Goal: Information Seeking & Learning: Learn about a topic

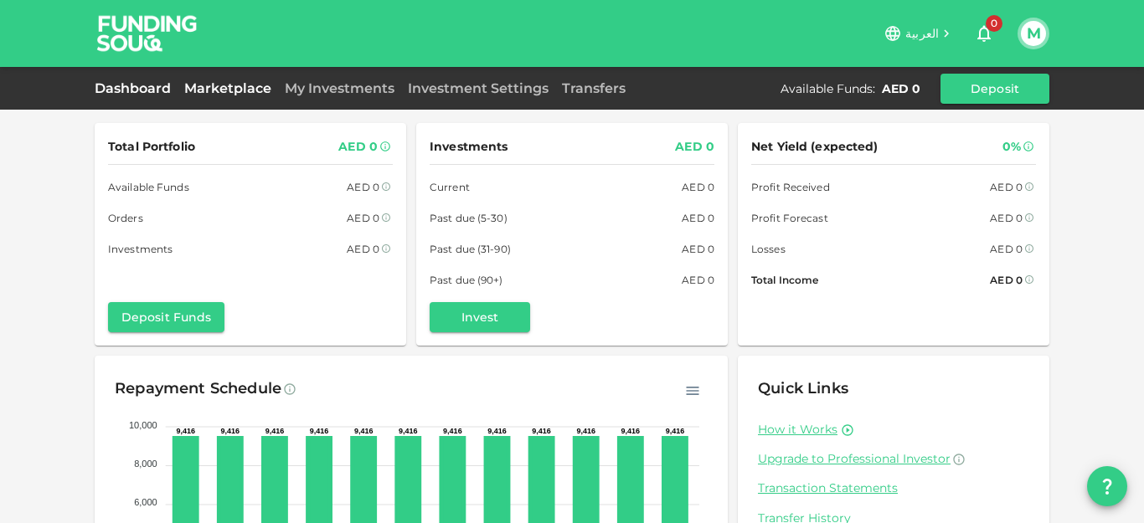
click at [182, 90] on link "Marketplace" at bounding box center [228, 88] width 101 height 16
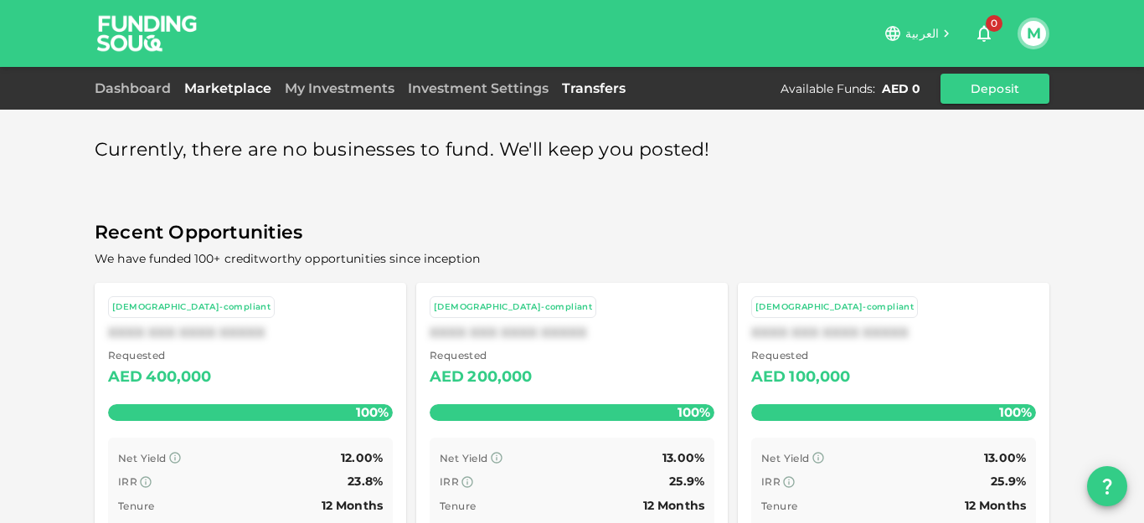
click at [585, 86] on link "Transfers" at bounding box center [593, 88] width 77 height 16
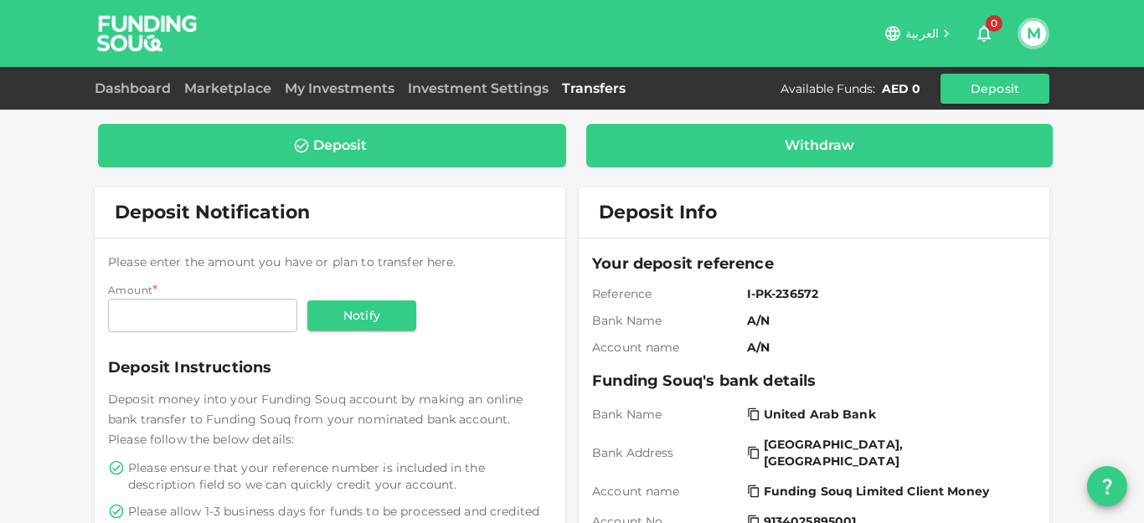
click at [752, 138] on div "Withdraw" at bounding box center [820, 145] width 441 height 17
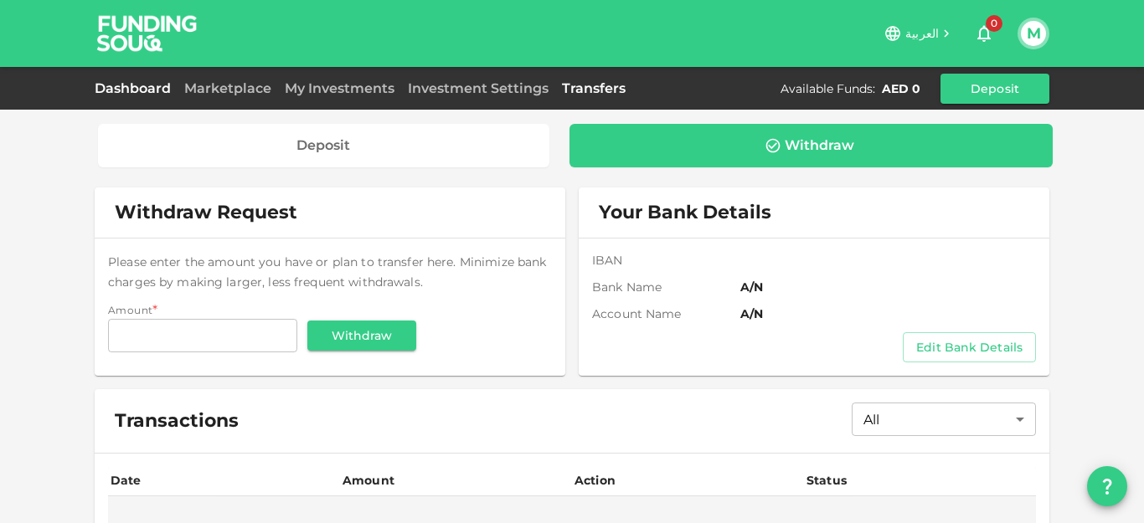
click at [137, 94] on link "Dashboard" at bounding box center [136, 88] width 83 height 16
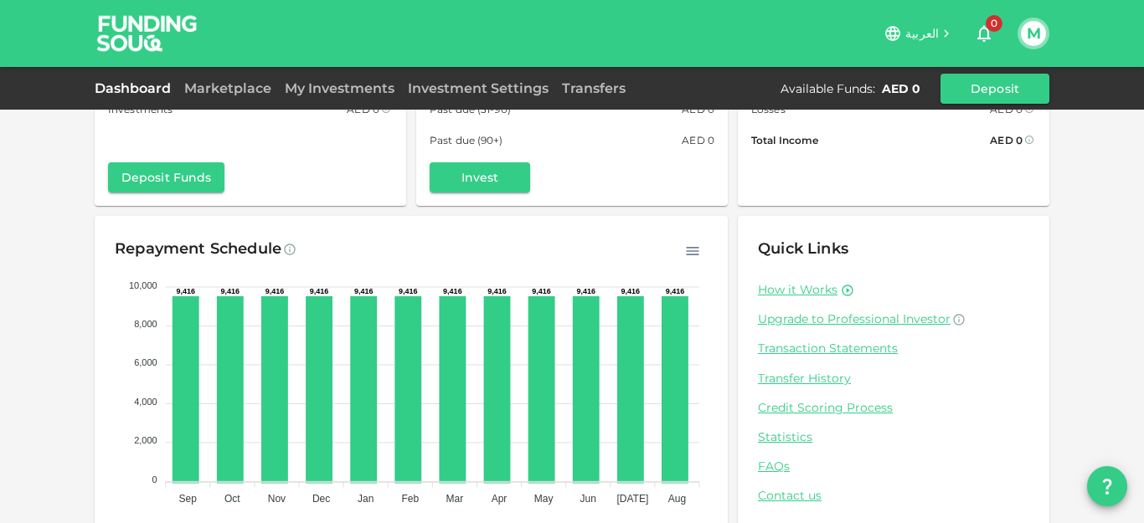
scroll to position [189, 0]
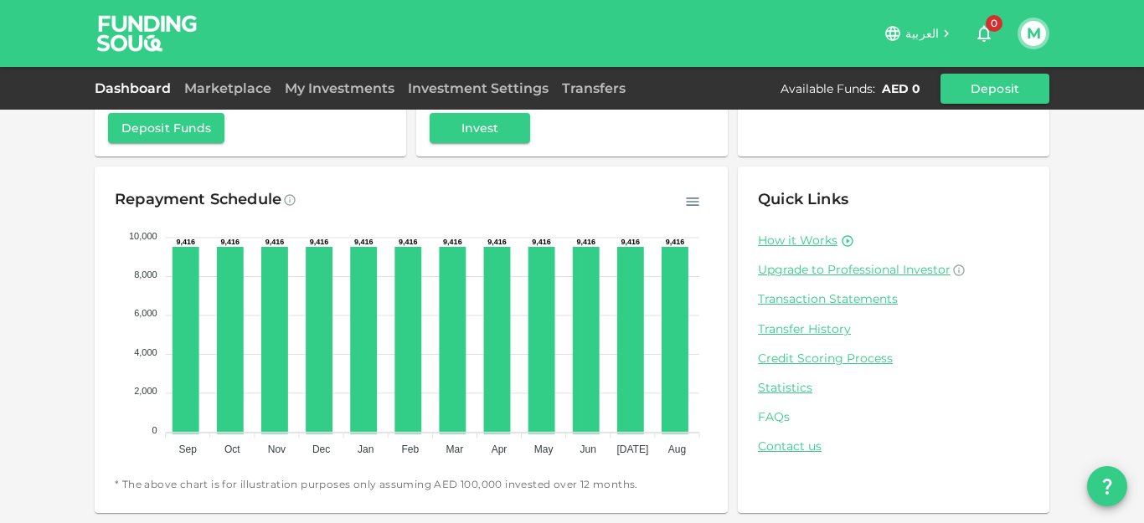
click at [770, 413] on link "FAQs" at bounding box center [893, 418] width 271 height 16
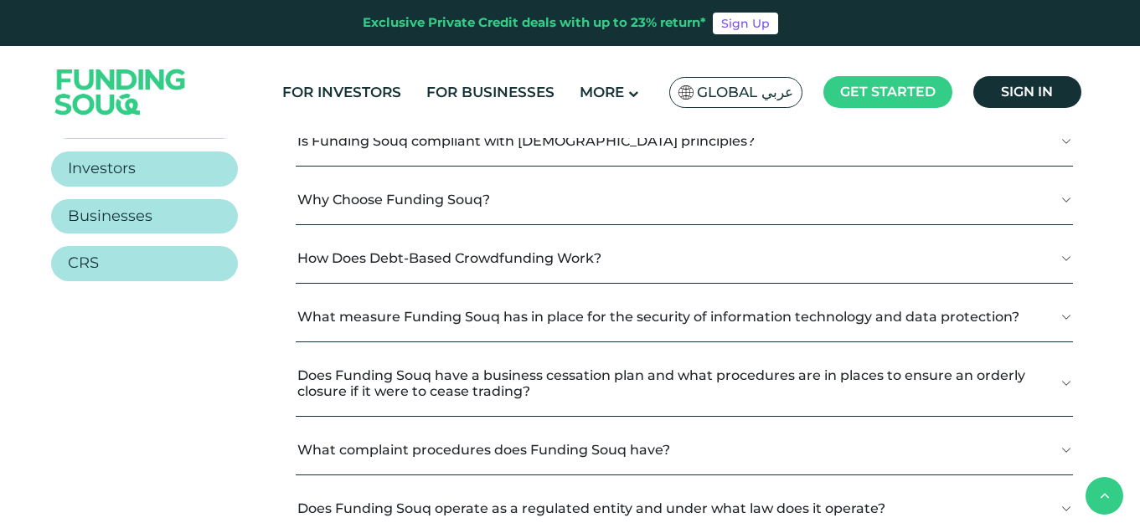
scroll to position [371, 0]
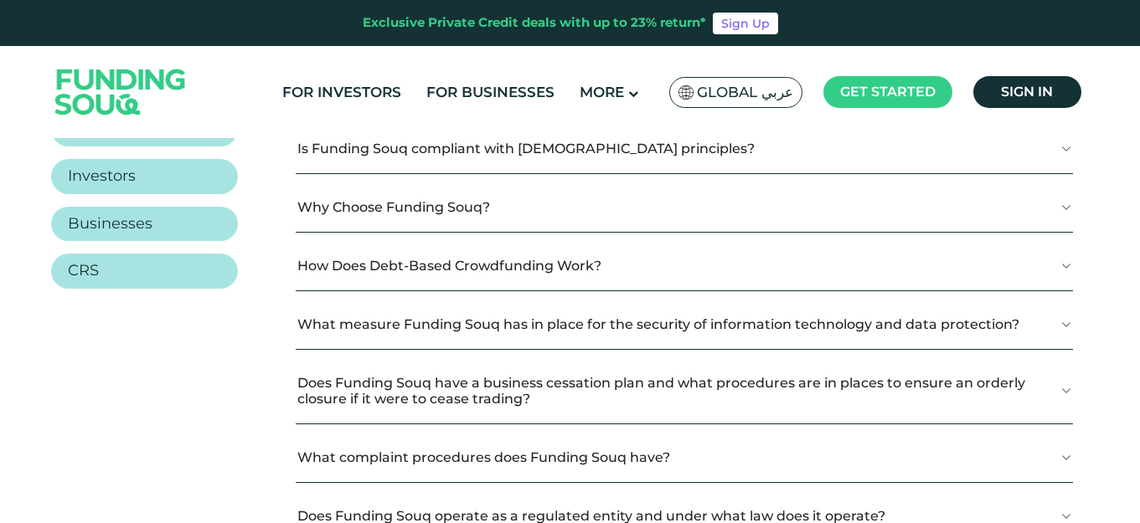
click at [445, 148] on button "Is Funding Souq compliant with [DEMOGRAPHIC_DATA] principles?" at bounding box center [684, 148] width 777 height 49
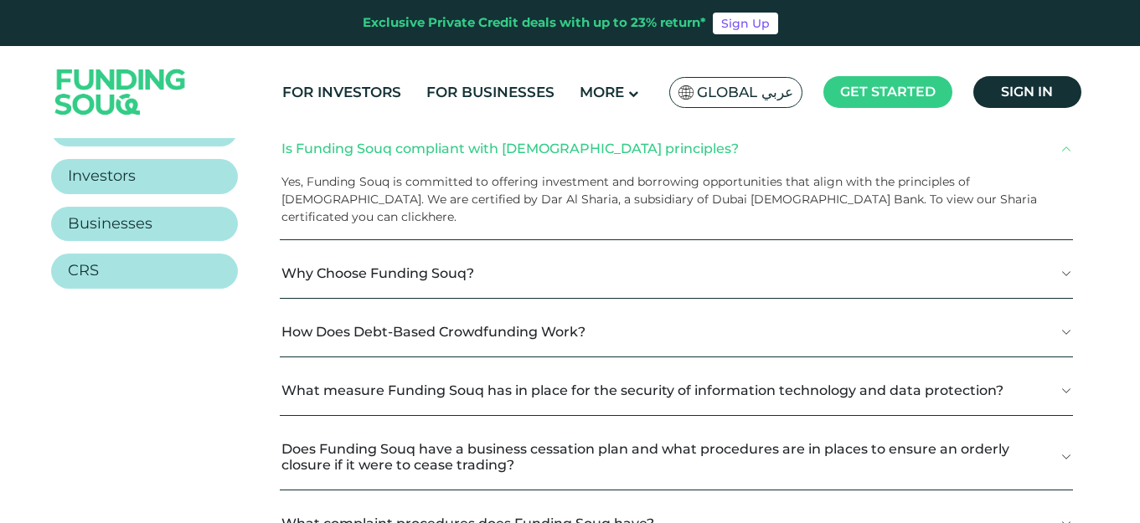
click at [456, 209] on link "here." at bounding box center [442, 216] width 28 height 15
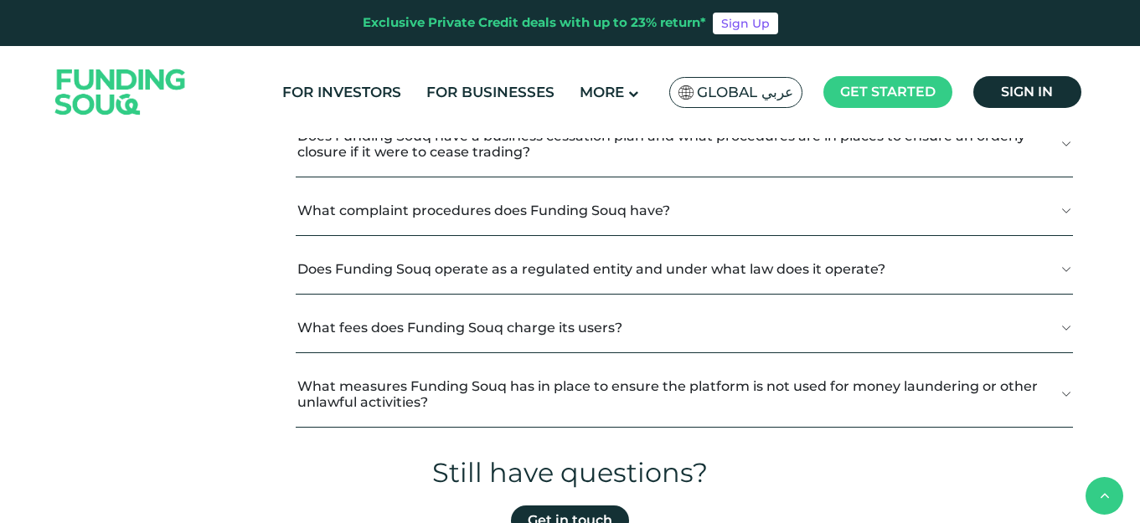
scroll to position [640, 0]
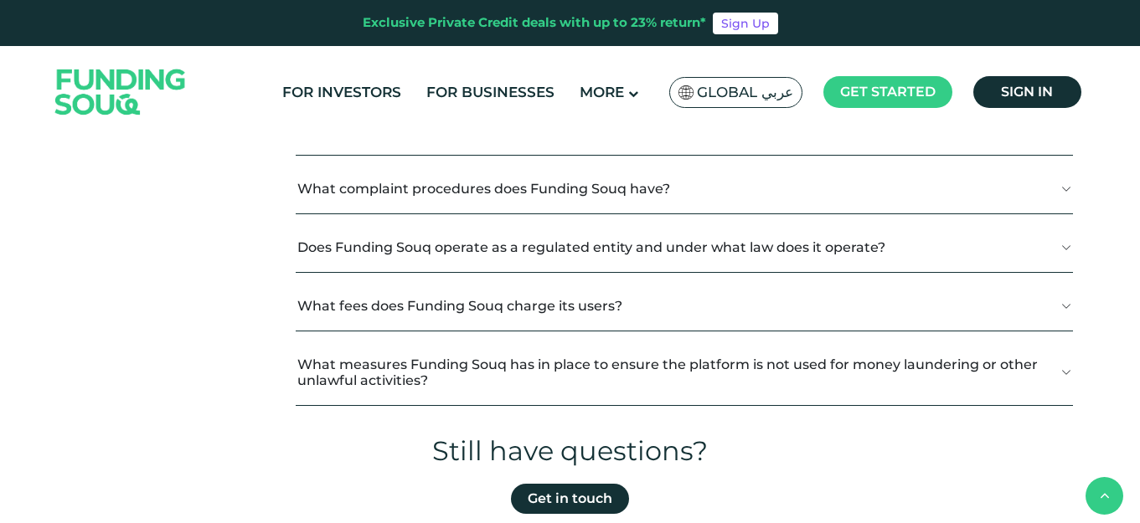
click at [734, 184] on button "What complaint procedures does Funding Souq have?" at bounding box center [684, 188] width 777 height 49
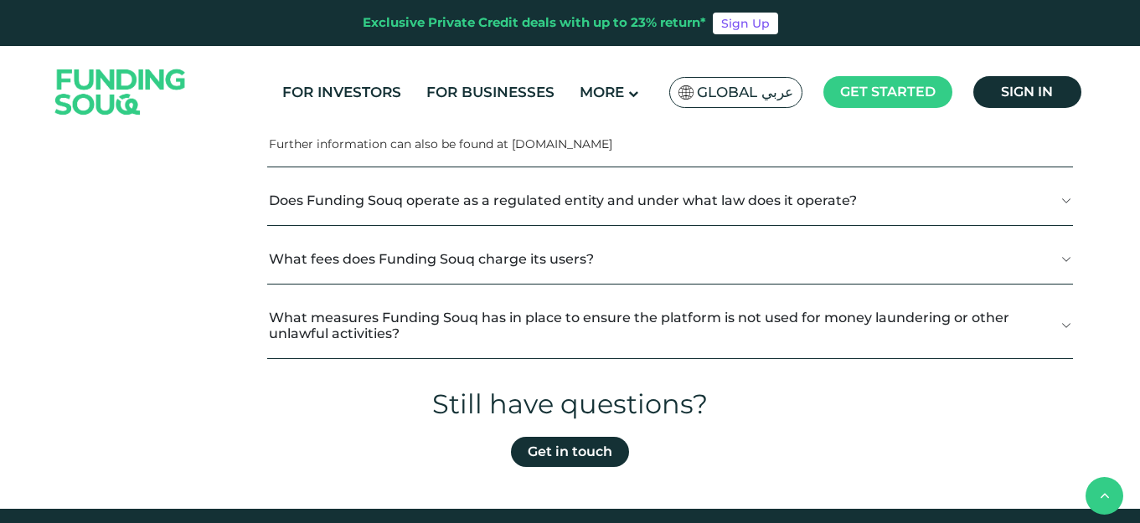
scroll to position [916, 0]
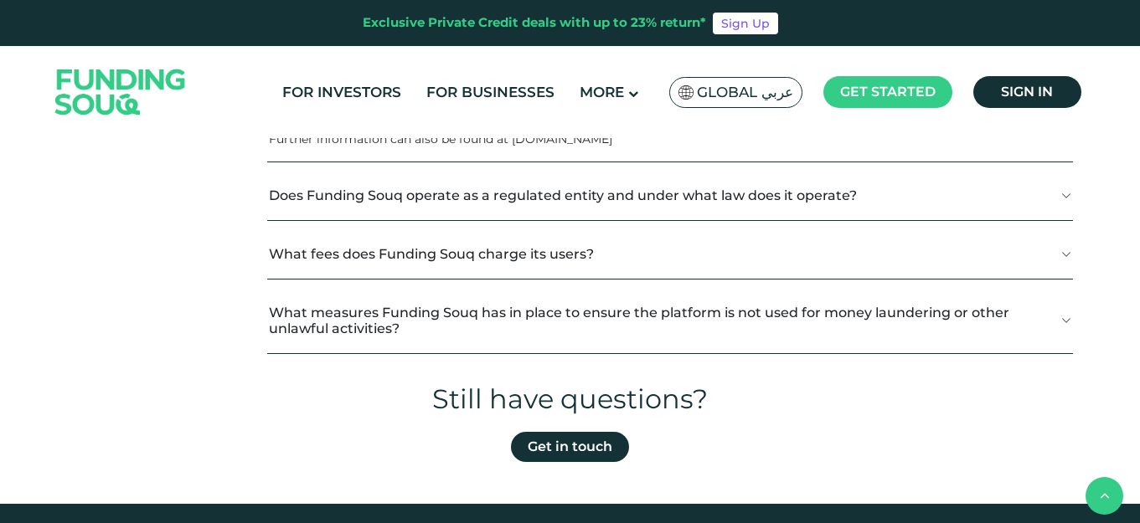
click at [833, 234] on button "What fees does Funding Souq charge its users?" at bounding box center [670, 253] width 806 height 49
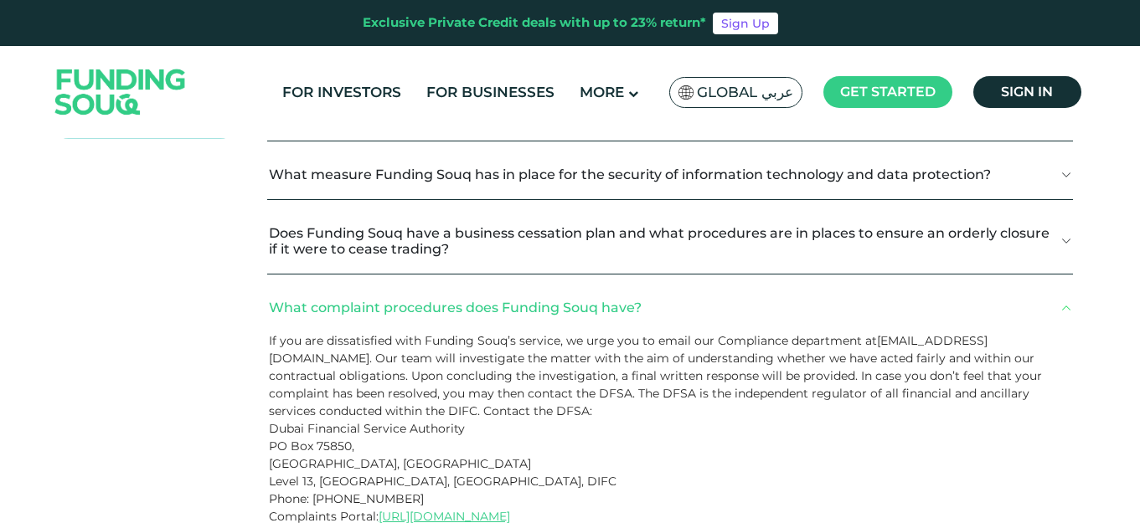
scroll to position [190, 0]
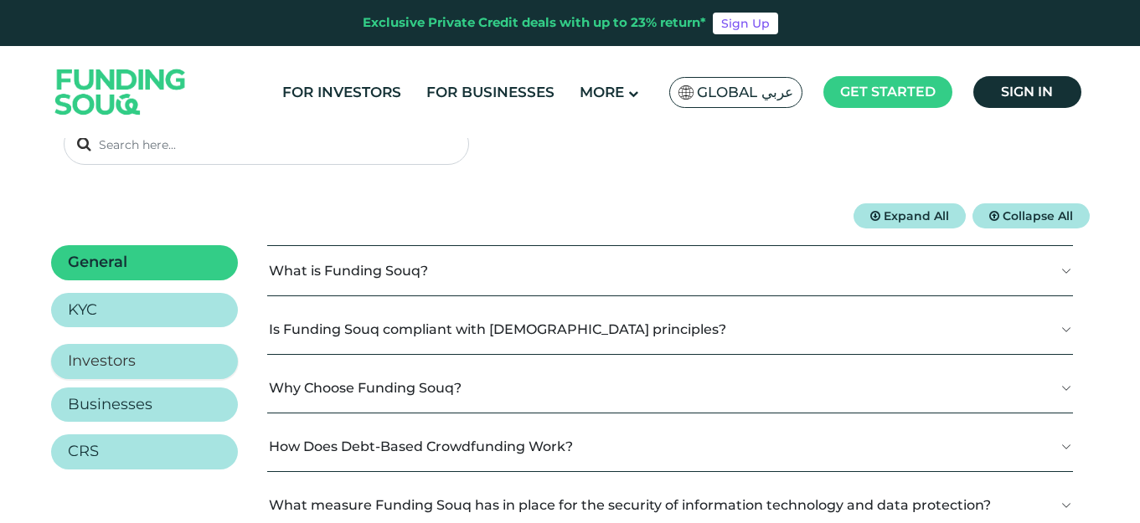
click at [170, 350] on link "Investors" at bounding box center [144, 361] width 187 height 35
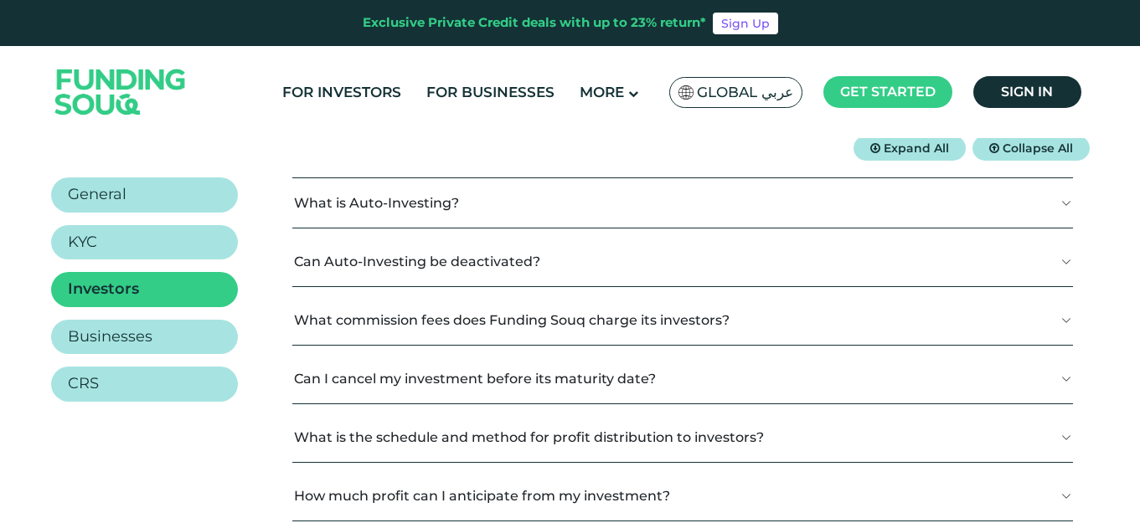
scroll to position [263, 0]
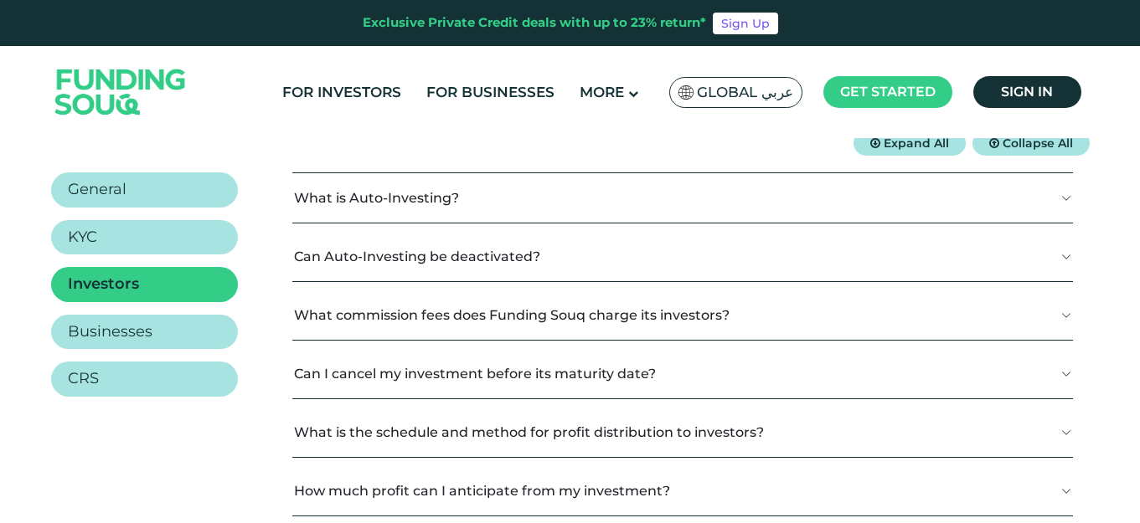
click at [503, 192] on button "What is Auto-Investing?" at bounding box center [682, 197] width 780 height 49
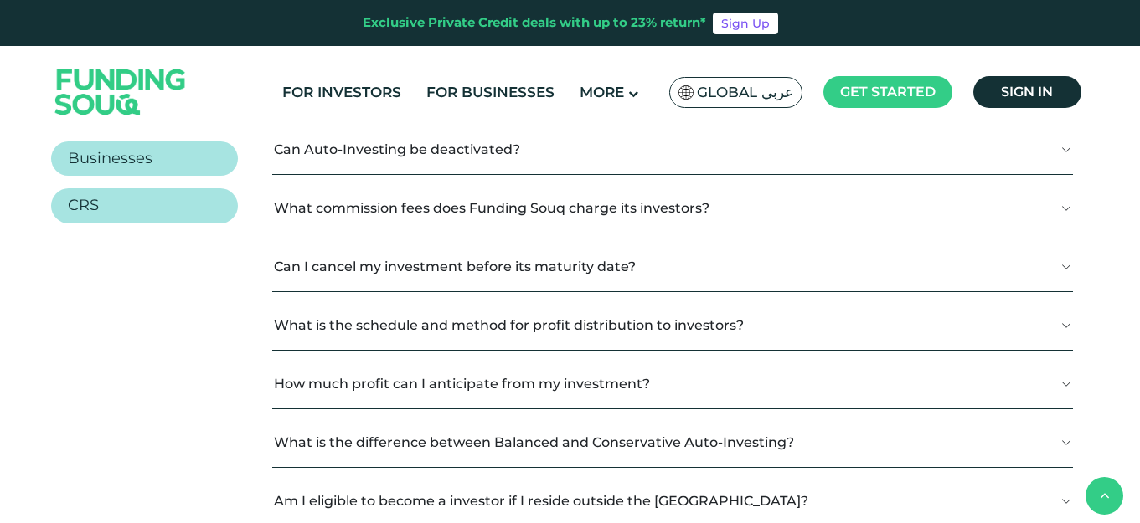
scroll to position [447, 0]
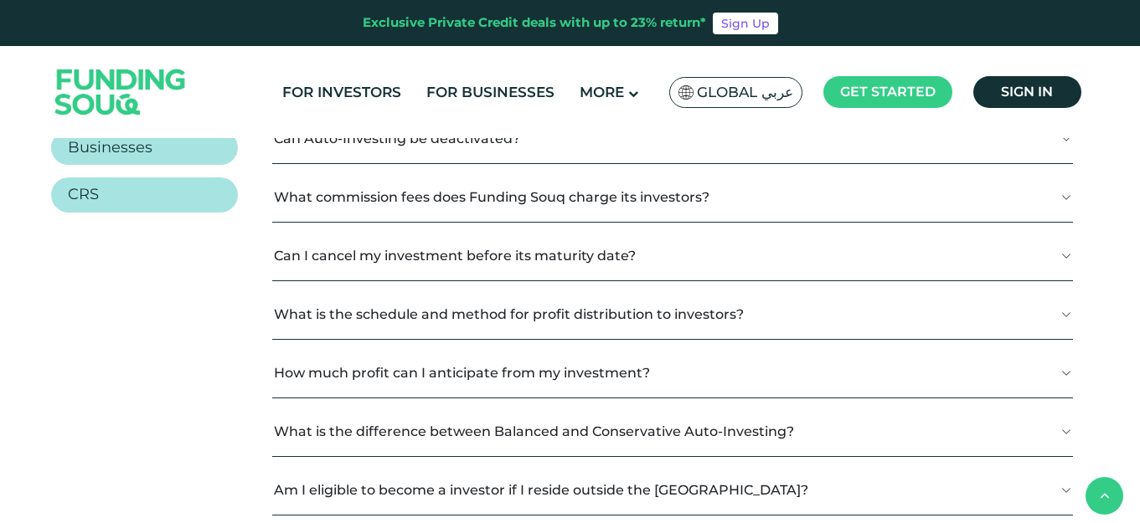
click at [683, 209] on button "What commission fees does Funding Souq charge its investors?" at bounding box center [672, 197] width 800 height 49
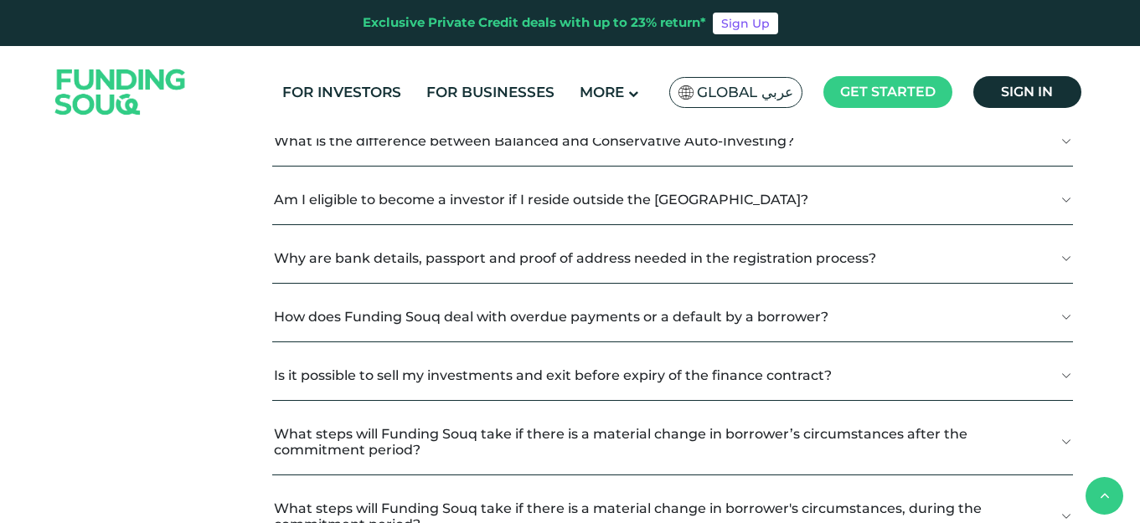
scroll to position [793, 0]
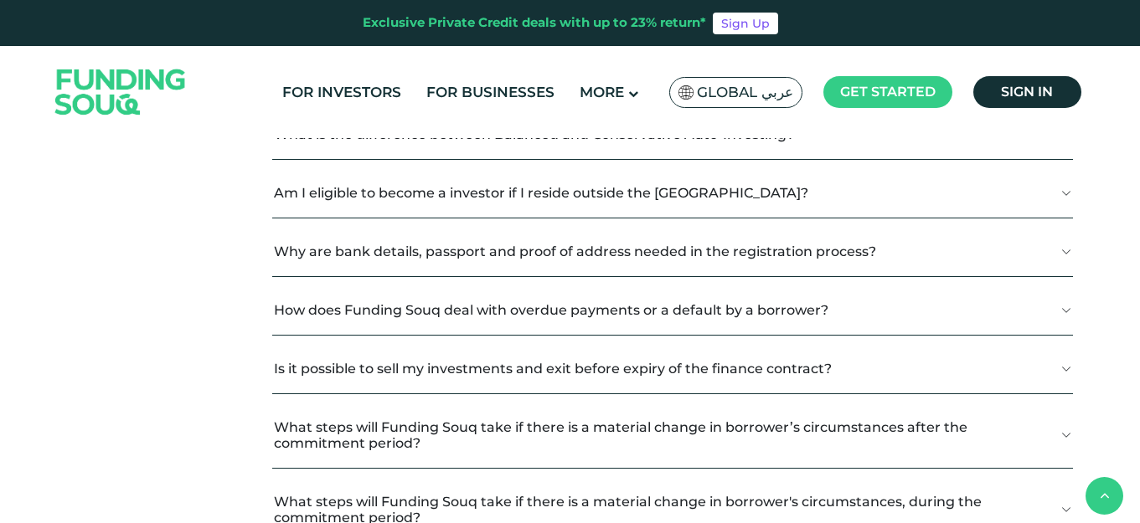
click at [992, 183] on button "Am I eligible to become a investor if I reside outside the UAE?" at bounding box center [672, 192] width 800 height 49
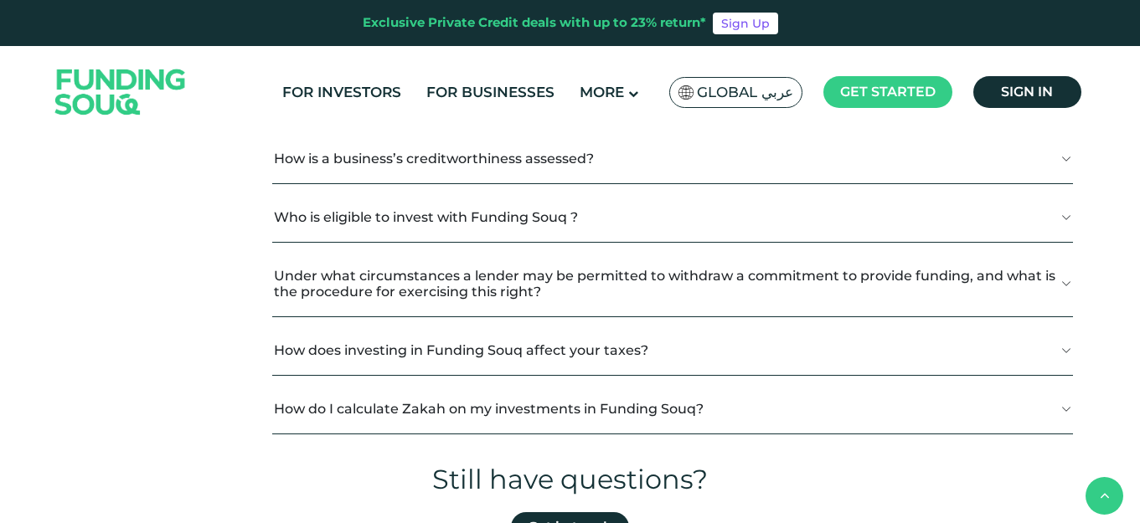
scroll to position [2081, 0]
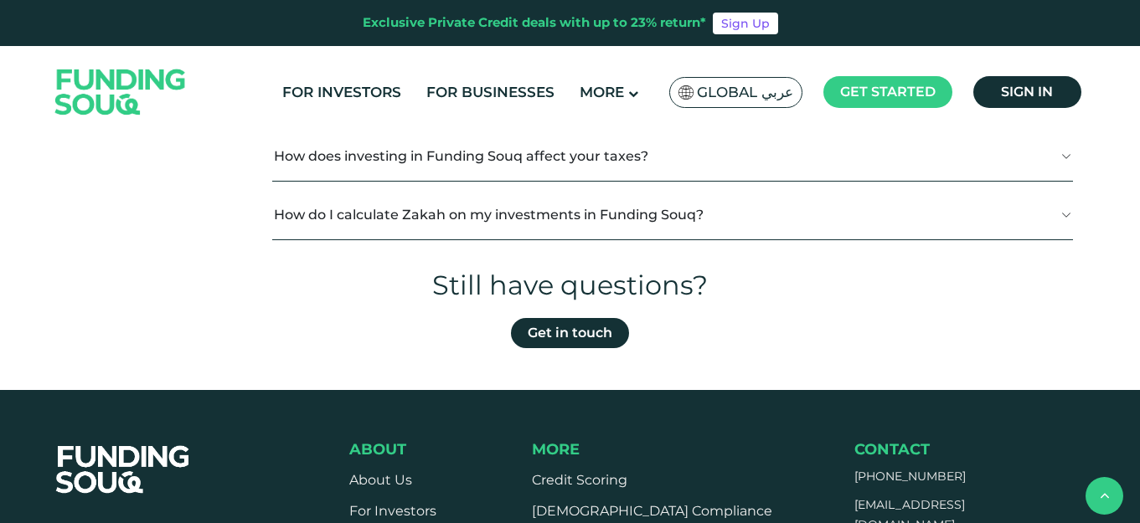
click at [835, 203] on button "How do I calculate Zakah on my investments in Funding Souq?" at bounding box center [672, 214] width 800 height 49
